Goal: Information Seeking & Learning: Understand process/instructions

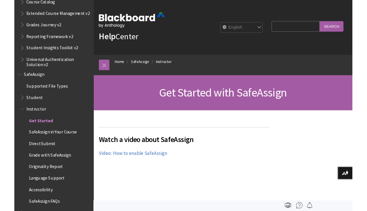
scroll to position [90, 0]
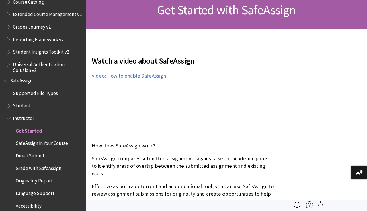
click at [143, 21] on div "Get Started with SafeAssign" at bounding box center [226, 10] width 281 height 38
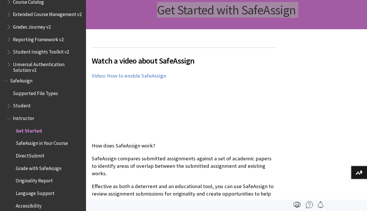
click at [166, 6] on span "Get Started with SafeAssign" at bounding box center [226, 10] width 138 height 16
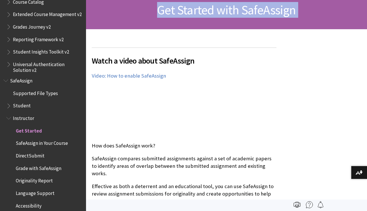
click at [135, 19] on div "Get Started with SafeAssign" at bounding box center [226, 10] width 281 height 38
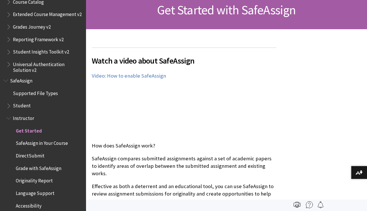
click at [135, 19] on div "Get Started with SafeAssign" at bounding box center [226, 10] width 281 height 38
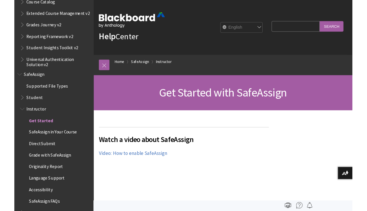
scroll to position [142, 0]
